Goal: Task Accomplishment & Management: Manage account settings

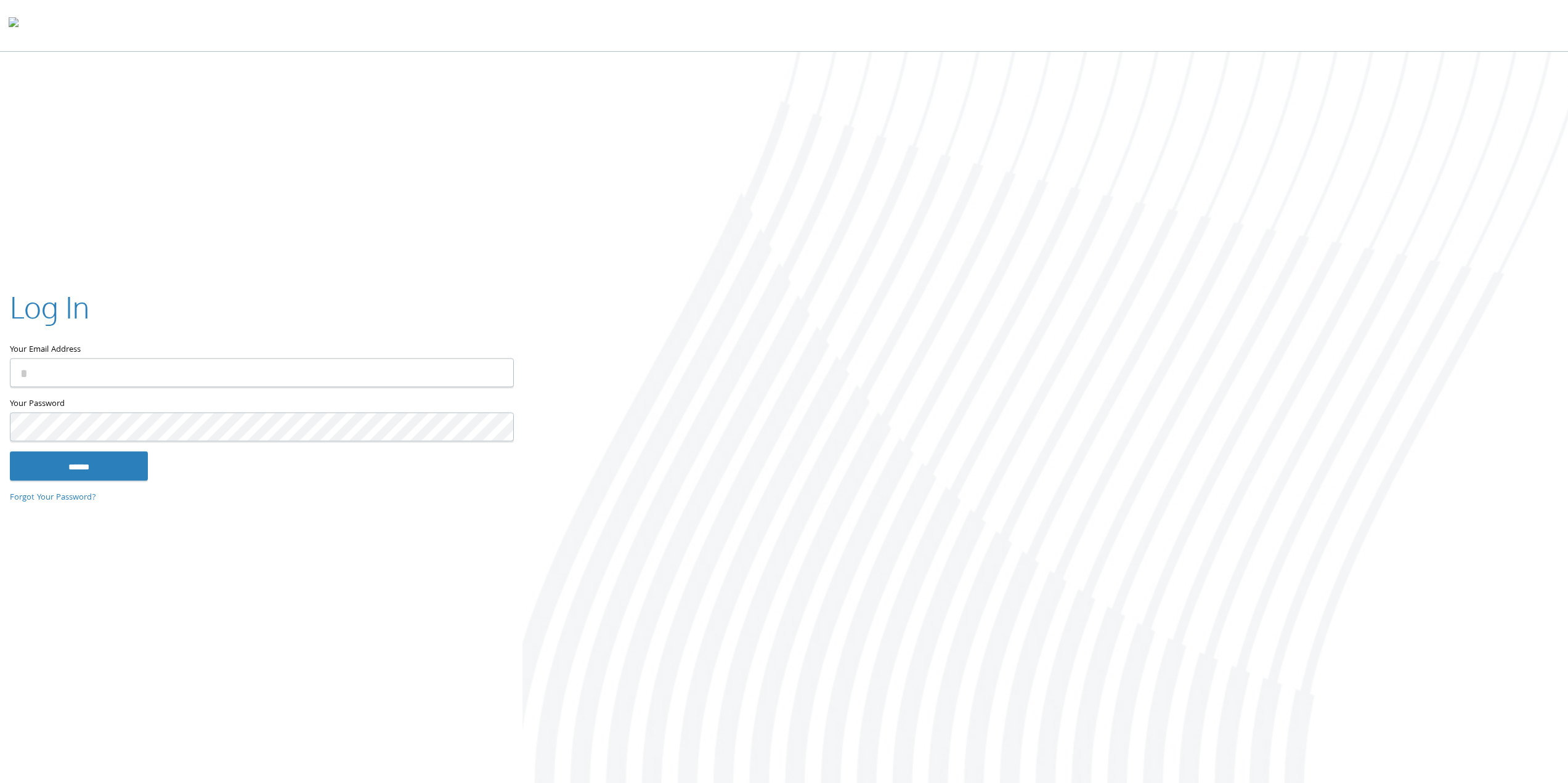
click at [156, 371] on input "Your Email Address" at bounding box center [261, 372] width 504 height 29
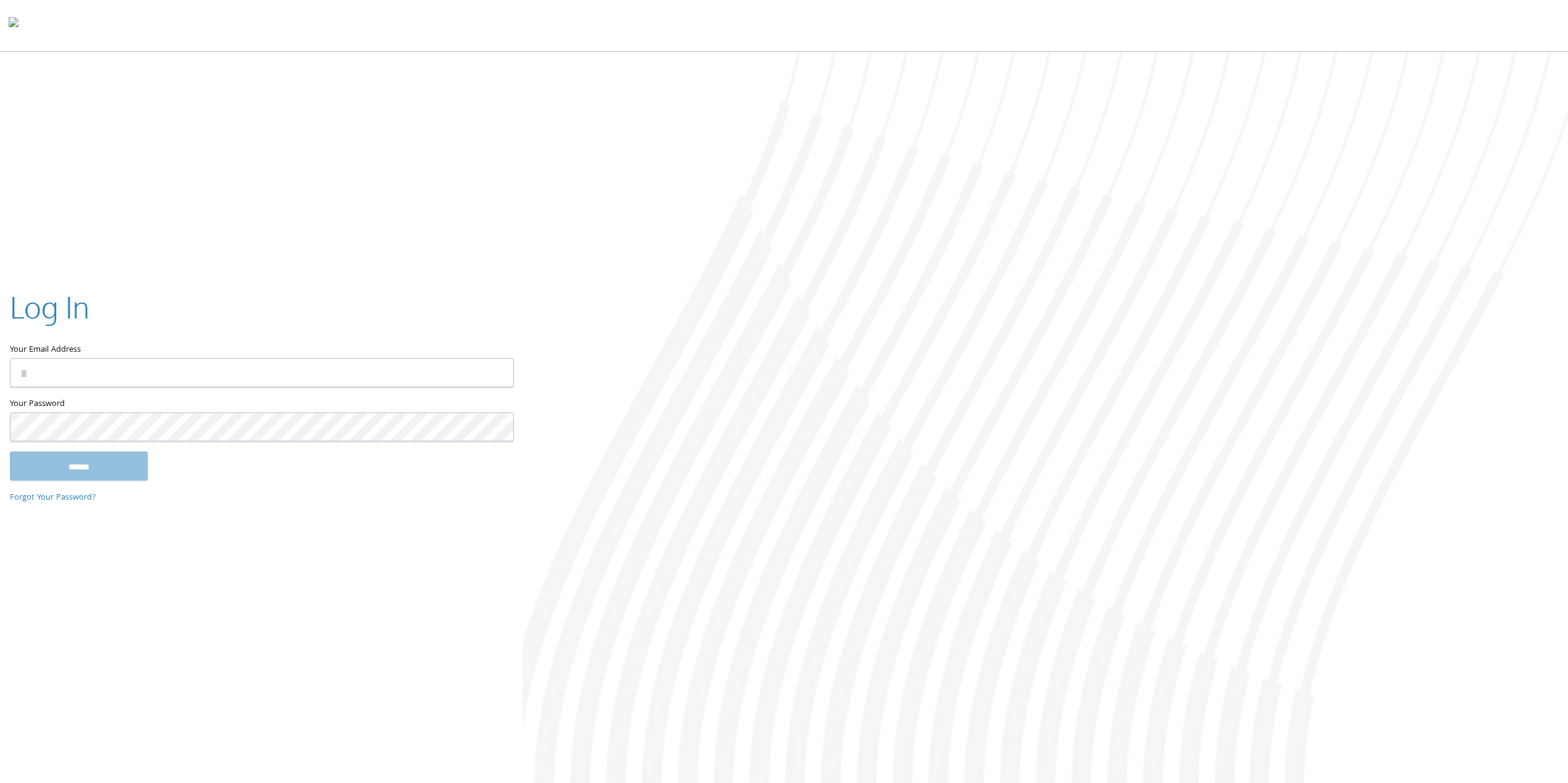
click at [176, 248] on div "Log In Your Email Address Your Password This field is required ****** Forgot Yo…" at bounding box center [784, 418] width 1568 height 734
click at [163, 389] on div "Your Email Address" at bounding box center [261, 341] width 503 height 110
click at [163, 366] on input "Your Email Address" at bounding box center [261, 372] width 504 height 29
click at [141, 372] on input "Your Email Address" at bounding box center [261, 372] width 504 height 29
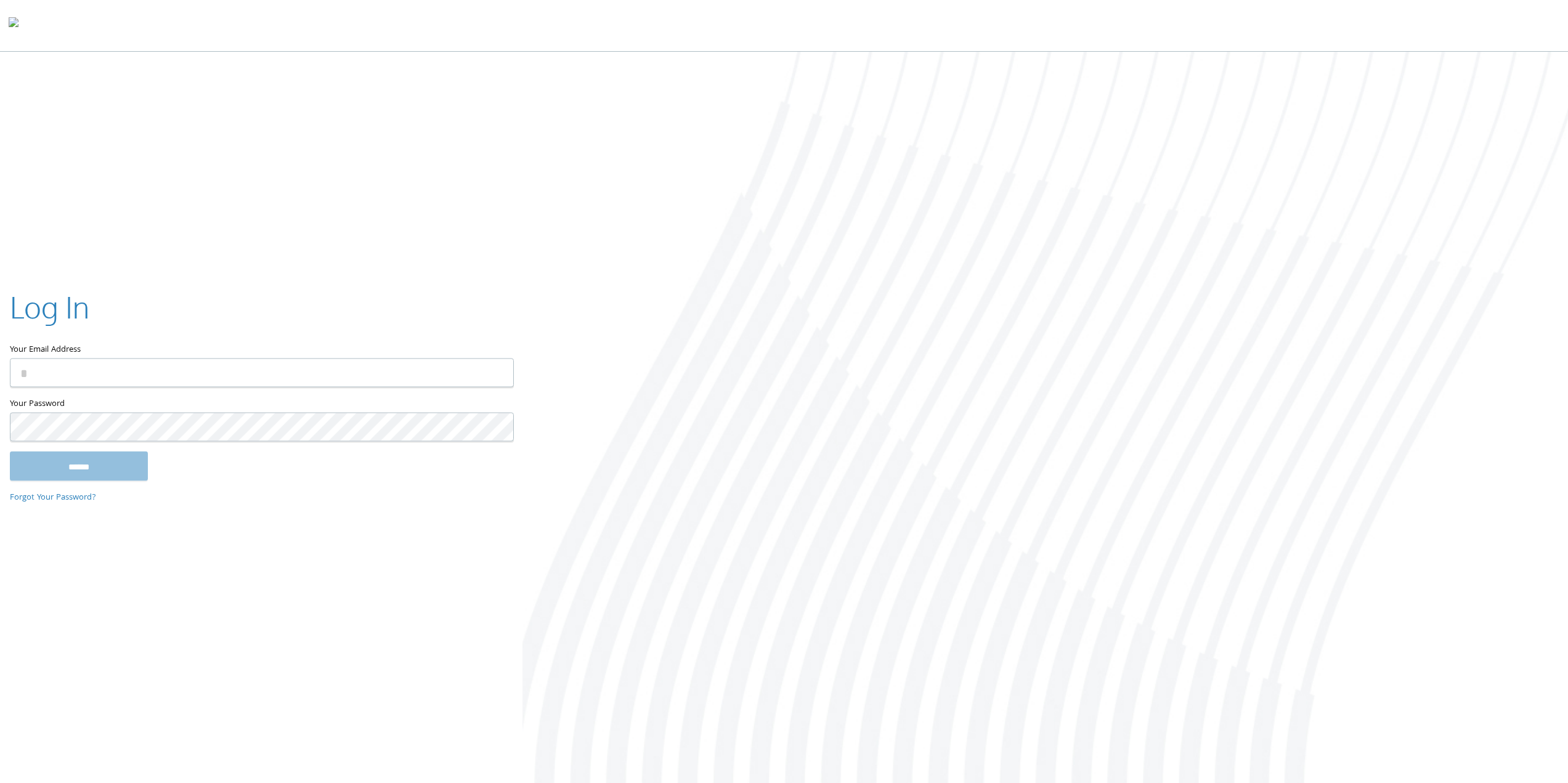
click at [141, 372] on input "Your Email Address" at bounding box center [261, 372] width 504 height 29
type input "*"
